Goal: Information Seeking & Learning: Learn about a topic

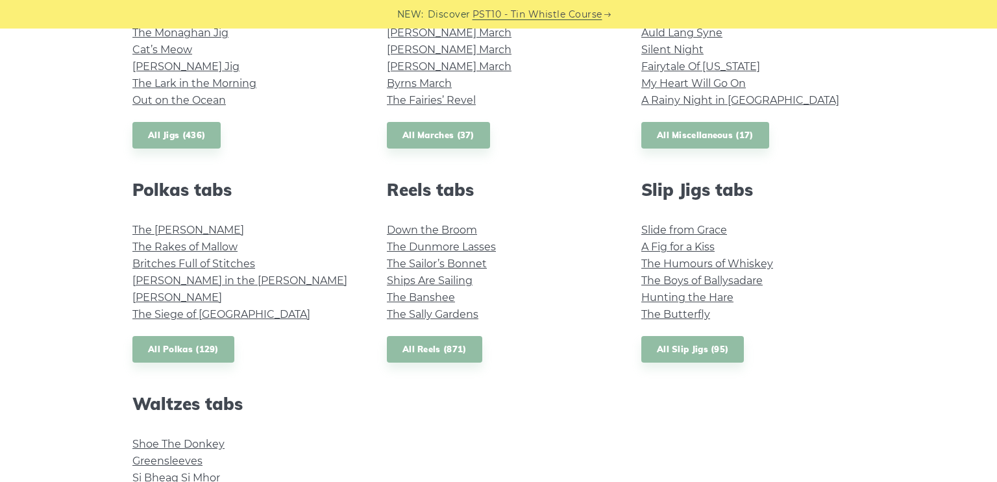
scroll to position [809, 0]
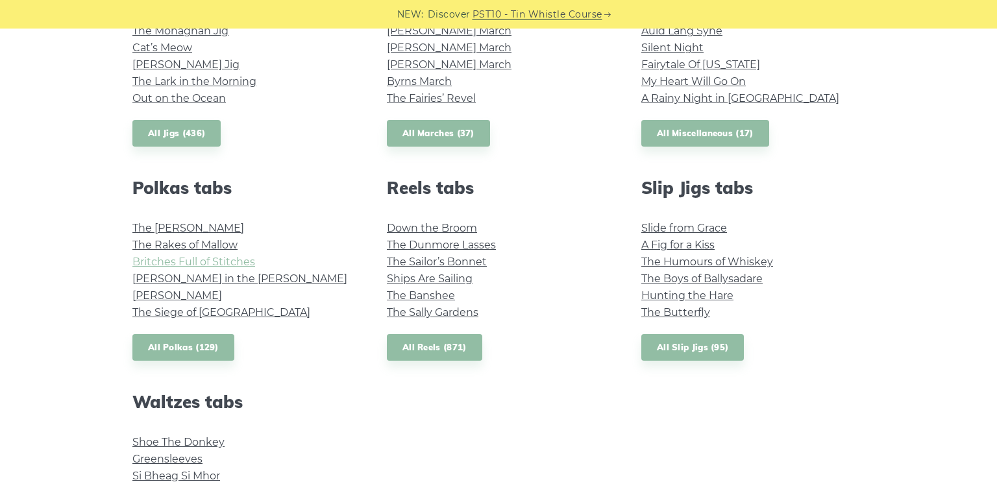
click at [182, 261] on link "Britches Full of Stitches" at bounding box center [193, 262] width 123 height 12
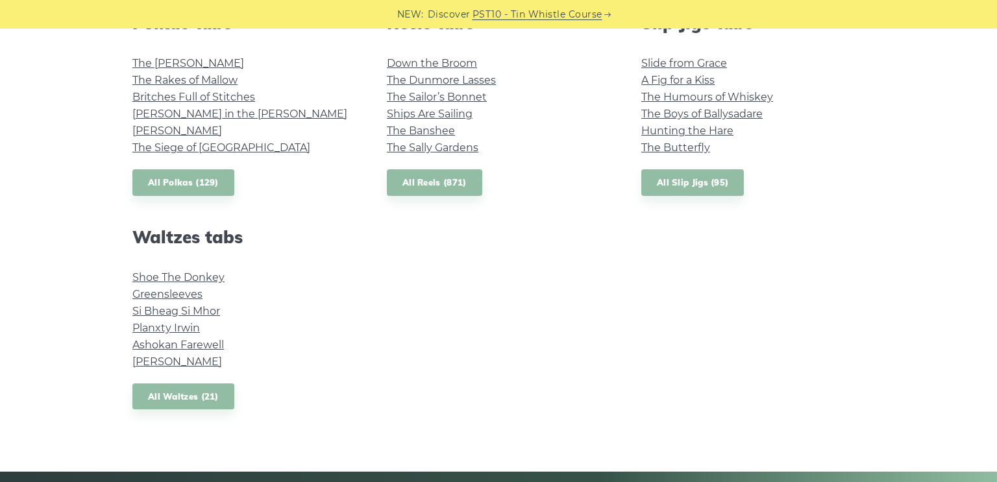
scroll to position [976, 0]
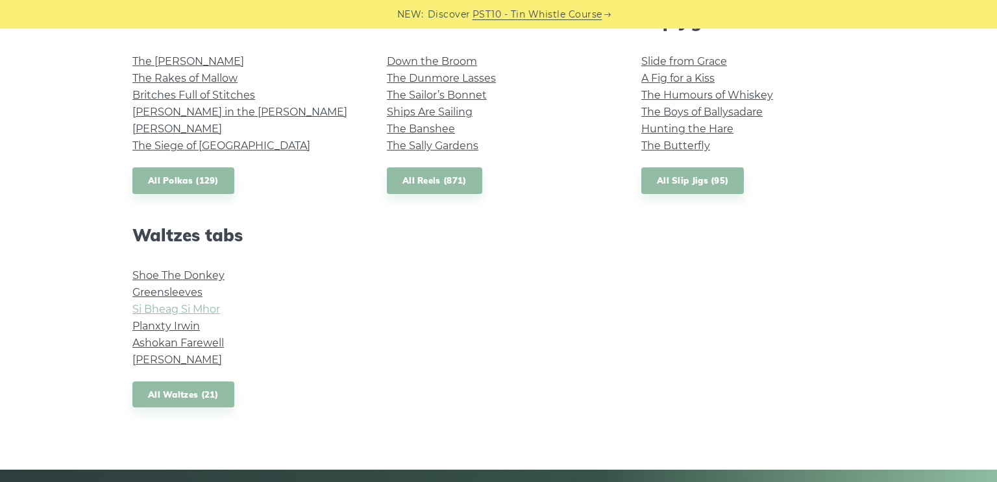
click at [206, 305] on link "Si­ Bheag Si­ Mhor" at bounding box center [176, 309] width 88 height 12
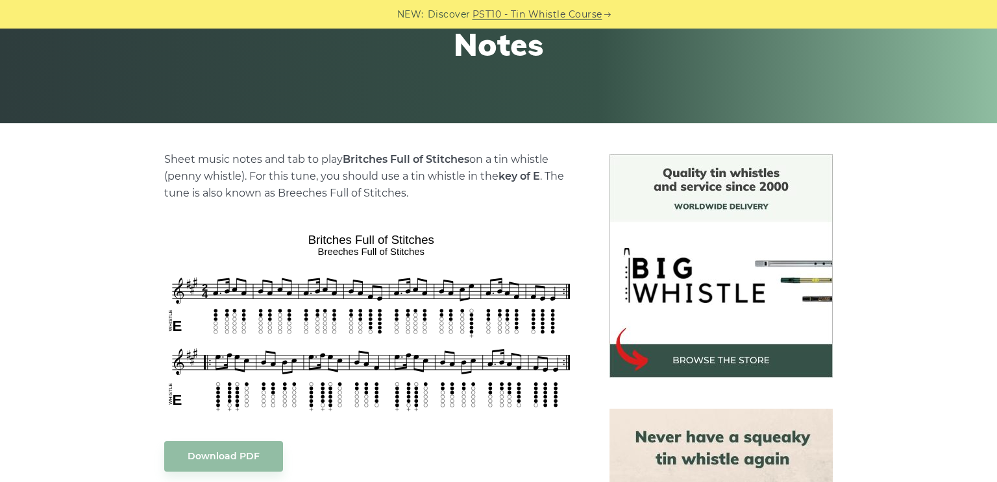
scroll to position [221, 0]
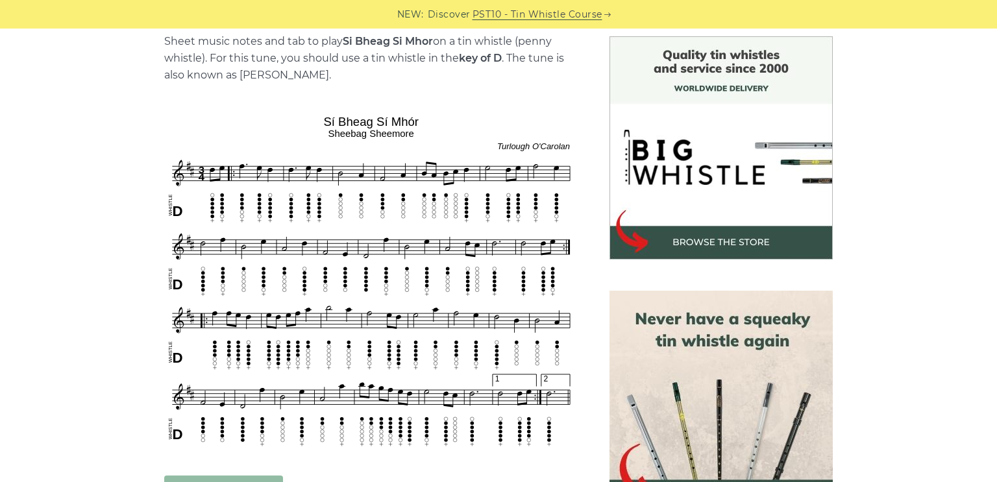
scroll to position [347, 0]
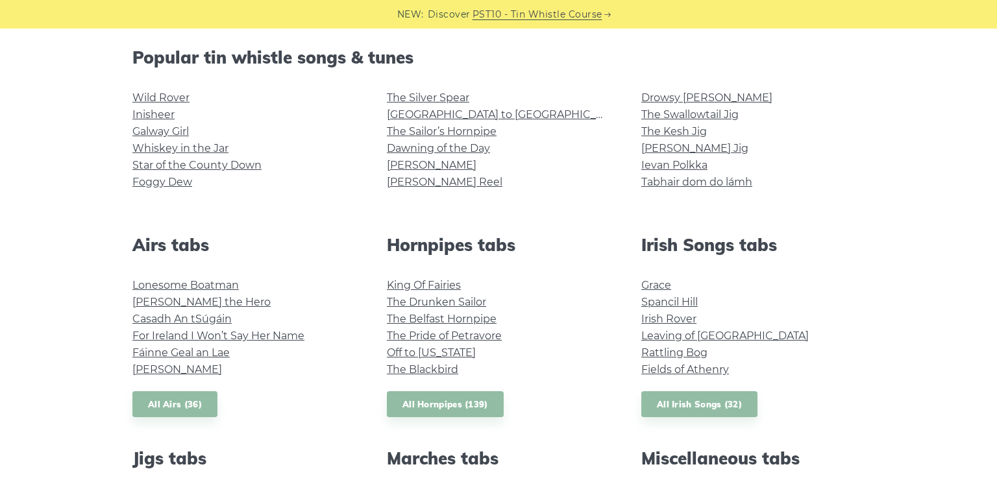
scroll to position [325, 0]
click at [682, 401] on link "All Irish Songs (32)" at bounding box center [699, 404] width 116 height 27
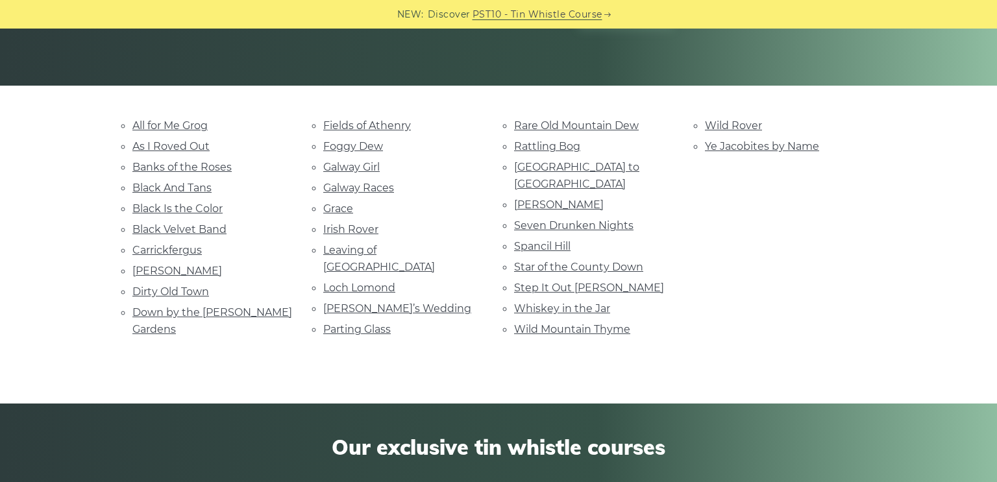
scroll to position [260, 0]
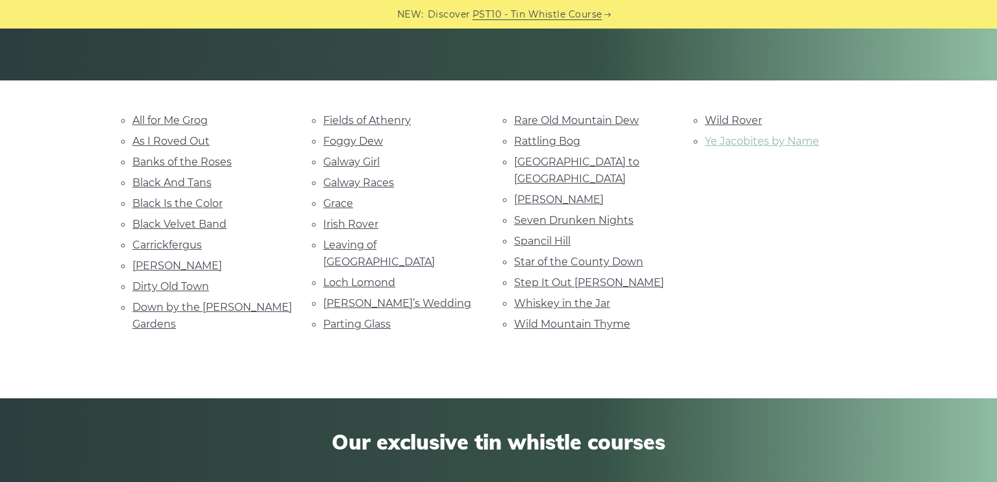
click at [753, 141] on link "Ye Jacobites by Name" at bounding box center [762, 141] width 114 height 12
click at [366, 119] on link "Fields of Athenry" at bounding box center [367, 120] width 88 height 12
click at [182, 263] on link "[PERSON_NAME]" at bounding box center [177, 266] width 90 height 12
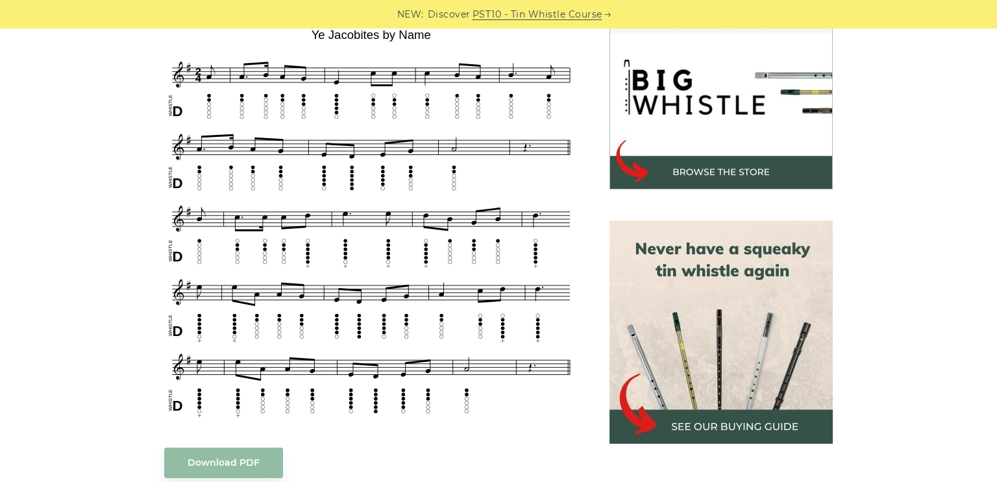
scroll to position [407, 0]
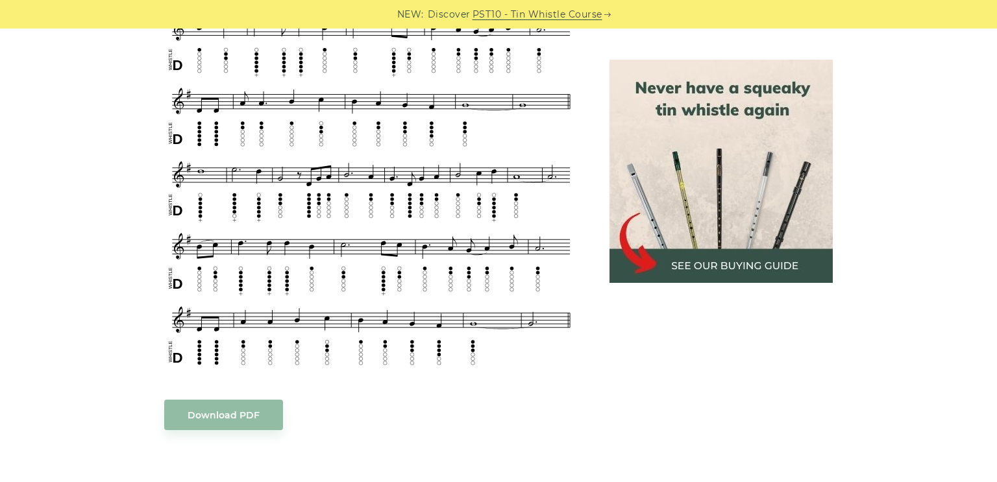
scroll to position [602, 0]
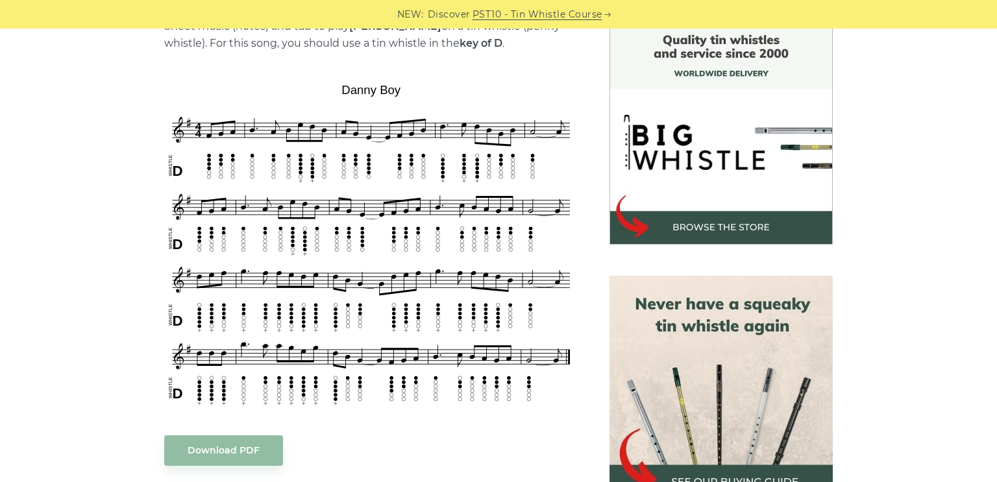
scroll to position [352, 0]
